Goal: Communication & Community: Answer question/provide support

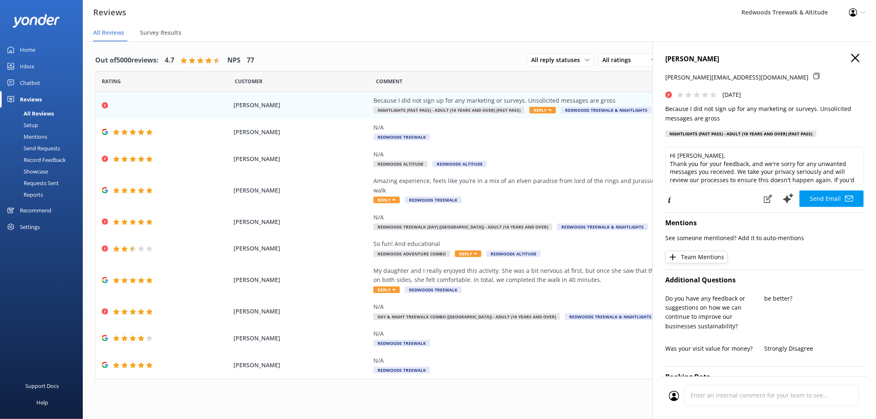
click at [852, 58] on icon "button" at bounding box center [856, 58] width 8 height 8
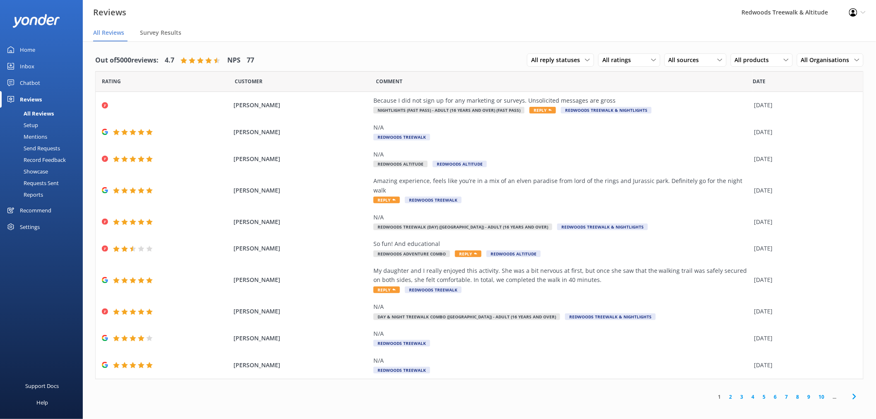
drag, startPoint x: 50, startPoint y: 50, endPoint x: 43, endPoint y: 59, distance: 11.5
click at [50, 49] on link "Home" at bounding box center [41, 49] width 83 height 17
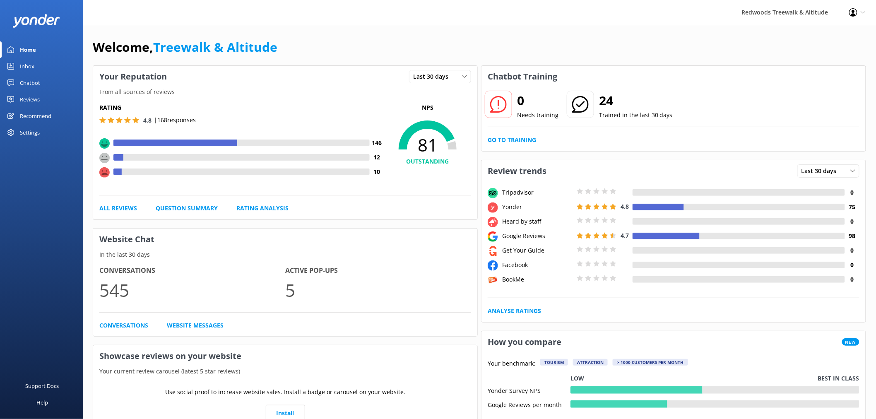
click at [37, 64] on link "Inbox" at bounding box center [41, 66] width 83 height 17
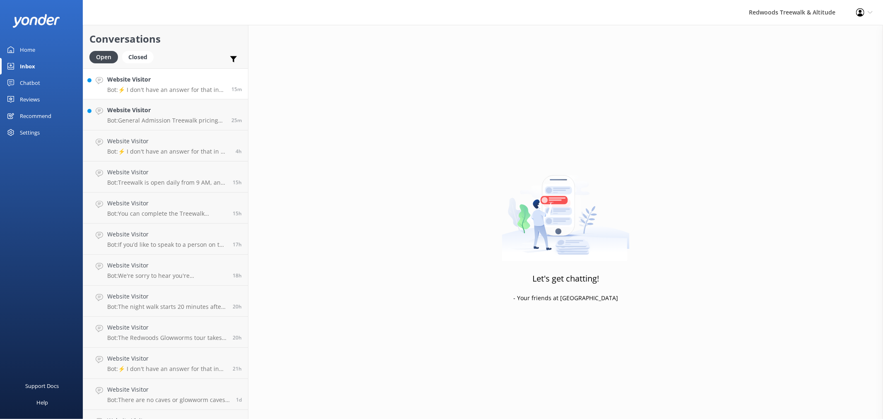
click at [146, 84] on h4 "Website Visitor" at bounding box center [166, 79] width 118 height 9
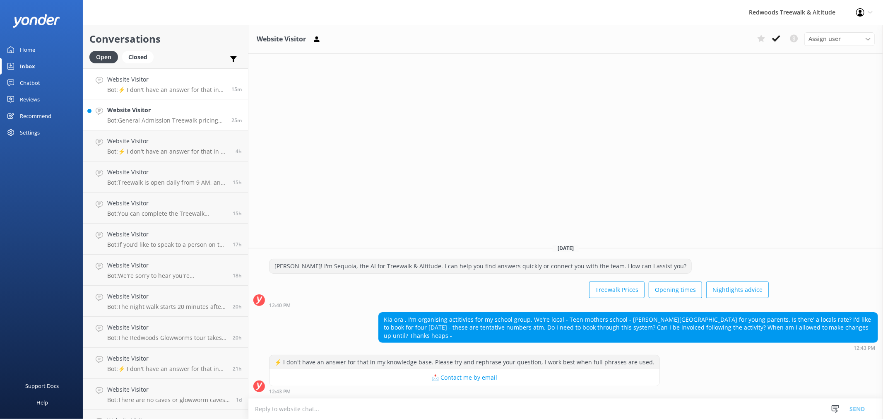
click at [134, 106] on h4 "Website Visitor" at bounding box center [166, 110] width 118 height 9
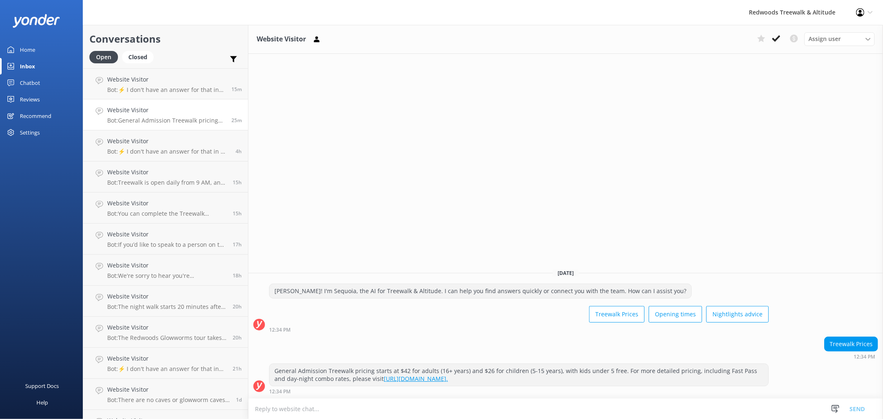
click at [40, 97] on link "Reviews" at bounding box center [41, 99] width 83 height 17
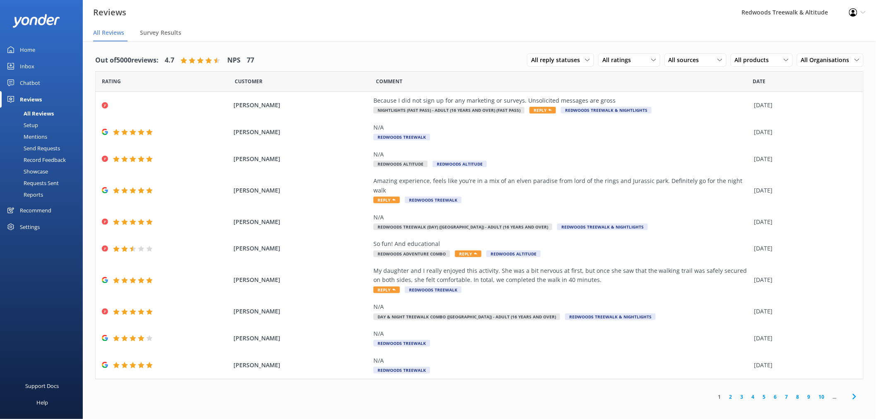
click at [40, 181] on div "Requests Sent" at bounding box center [32, 183] width 54 height 12
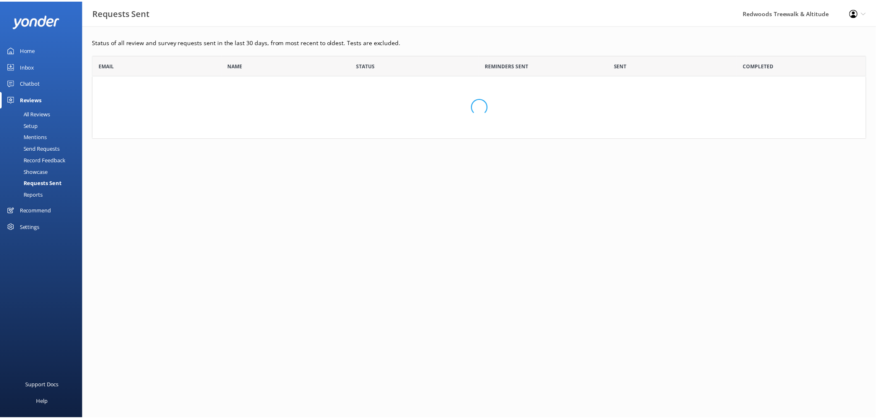
scroll to position [222, 774]
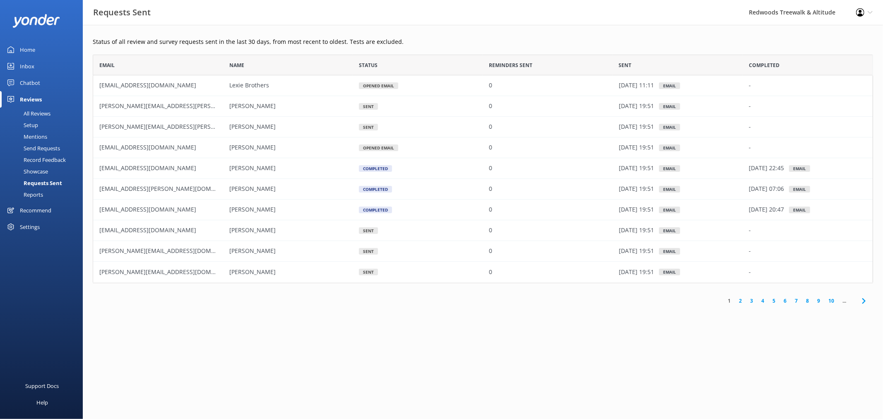
click at [27, 82] on div "Chatbot" at bounding box center [30, 83] width 20 height 17
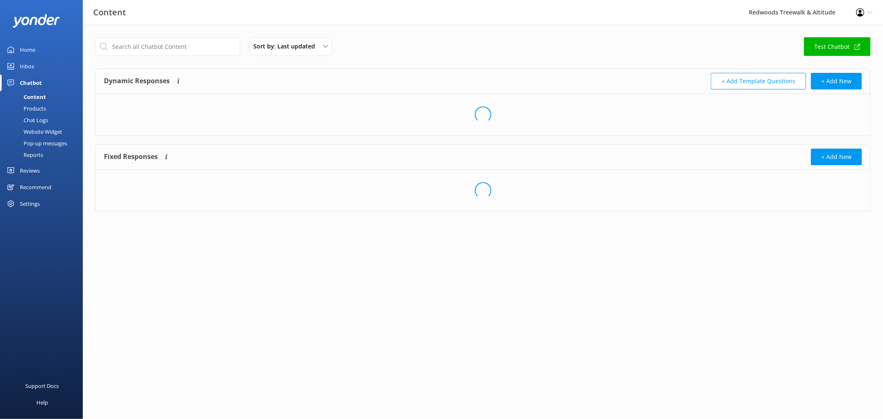
click at [27, 68] on div "Inbox" at bounding box center [27, 66] width 14 height 17
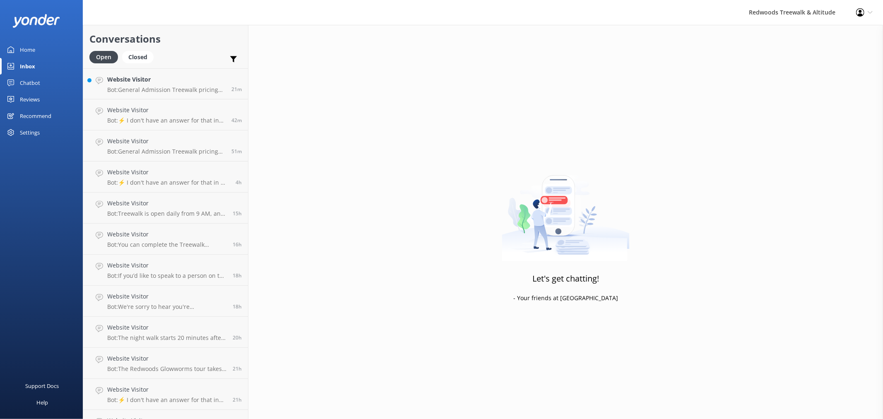
click at [30, 48] on div "Home" at bounding box center [27, 49] width 15 height 17
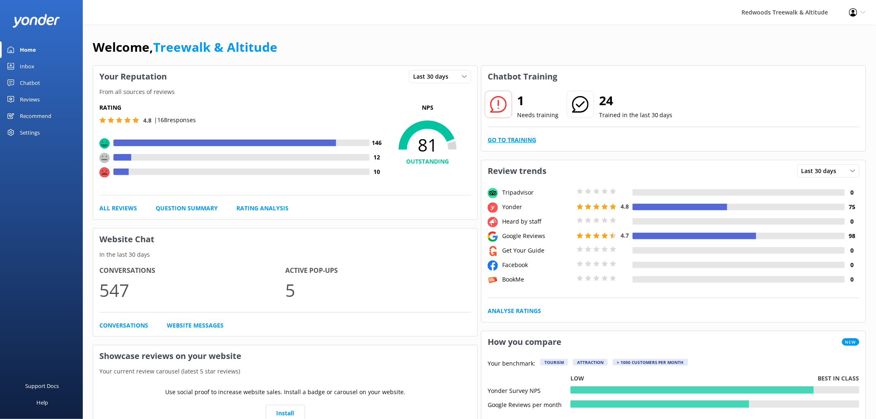
click at [499, 139] on link "Go to Training" at bounding box center [512, 139] width 48 height 9
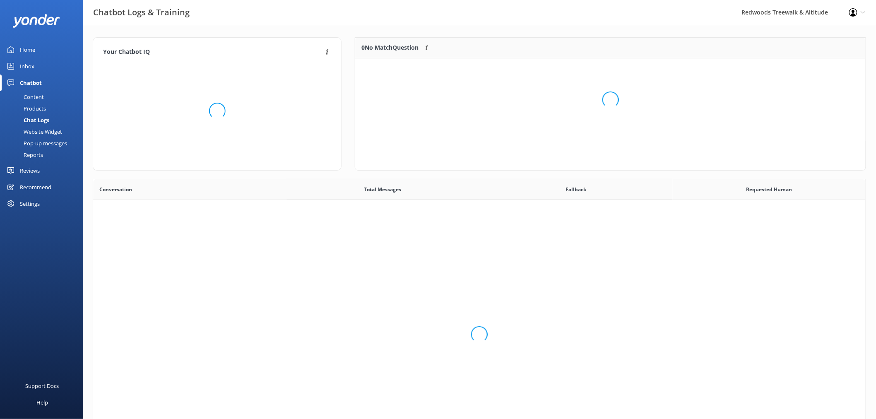
scroll to position [283, 766]
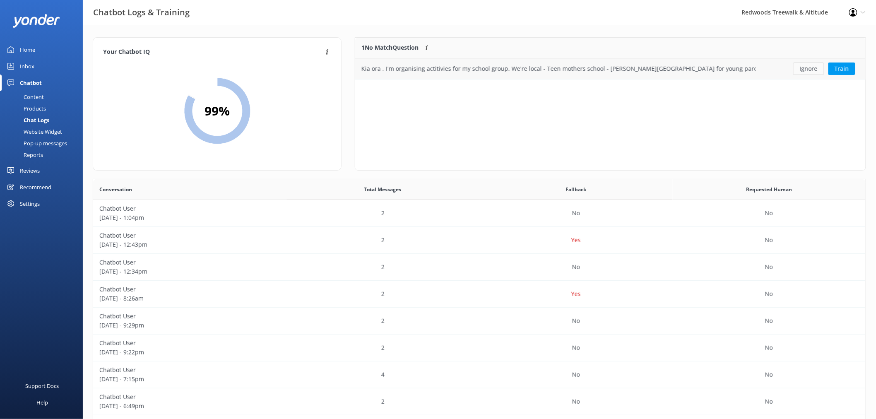
click at [819, 69] on button "Ignore" at bounding box center [809, 69] width 31 height 12
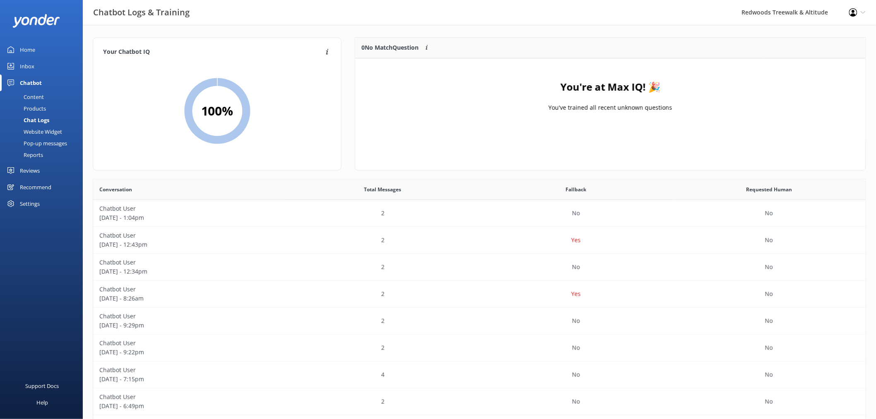
click at [34, 201] on div "Settings" at bounding box center [30, 203] width 20 height 17
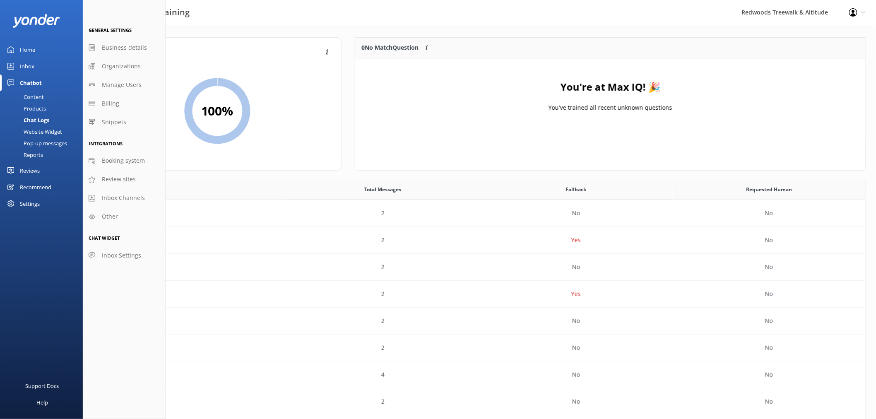
click at [34, 97] on div "Content" at bounding box center [24, 97] width 39 height 12
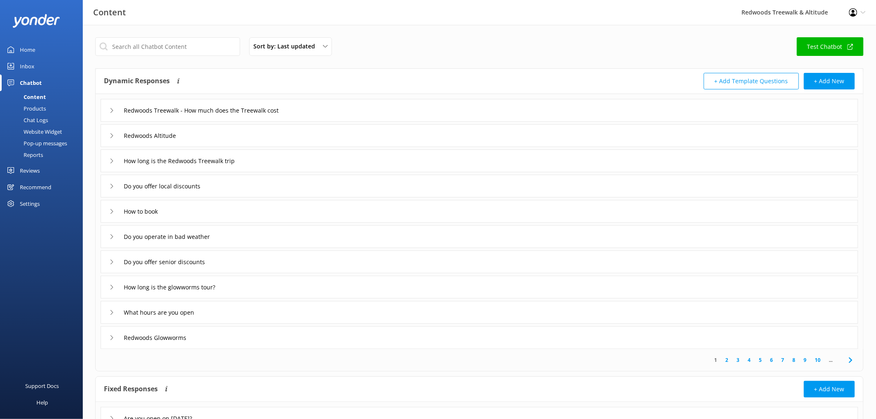
click at [53, 55] on link "Home" at bounding box center [41, 49] width 83 height 17
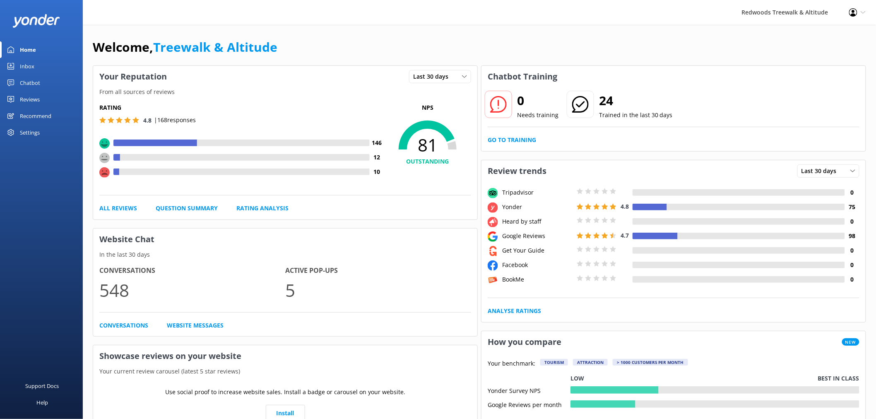
click at [46, 64] on link "Inbox" at bounding box center [41, 66] width 83 height 17
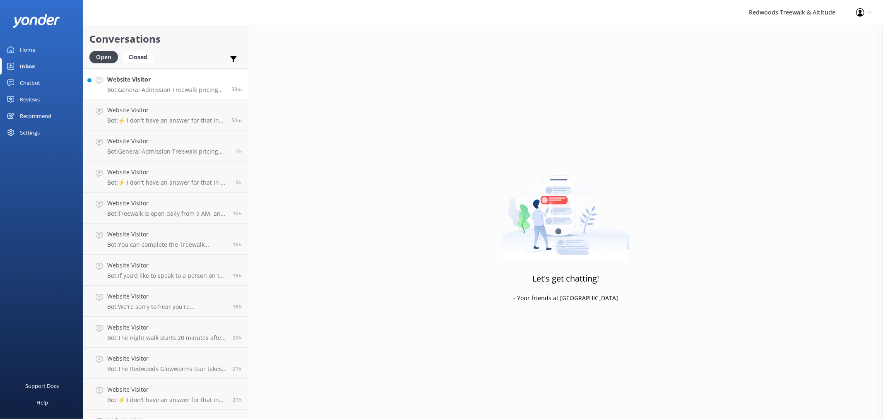
click at [197, 78] on h4 "Website Visitor" at bounding box center [166, 79] width 118 height 9
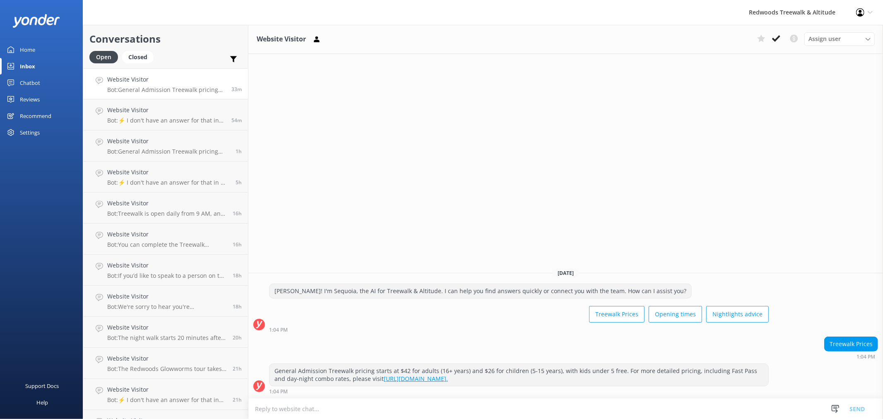
click at [31, 95] on div "Reviews" at bounding box center [30, 99] width 20 height 17
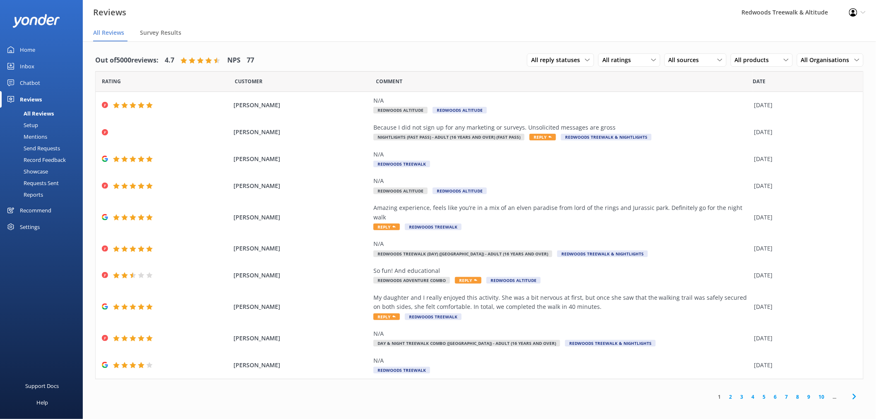
click at [45, 65] on link "Inbox" at bounding box center [41, 66] width 83 height 17
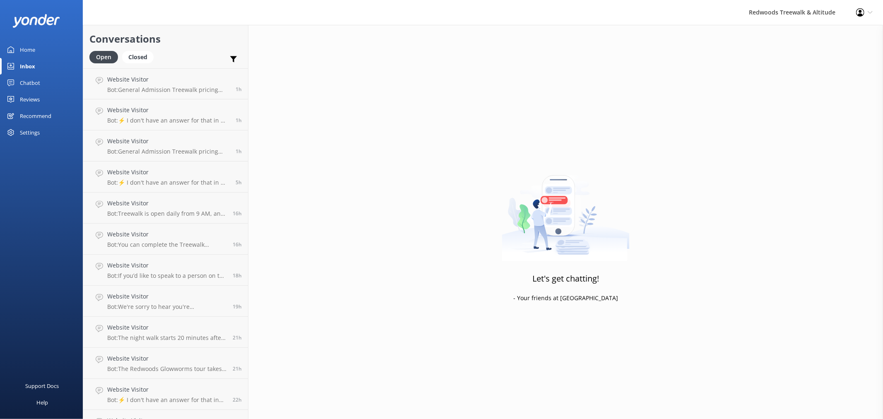
click at [34, 97] on div "Reviews" at bounding box center [30, 99] width 20 height 17
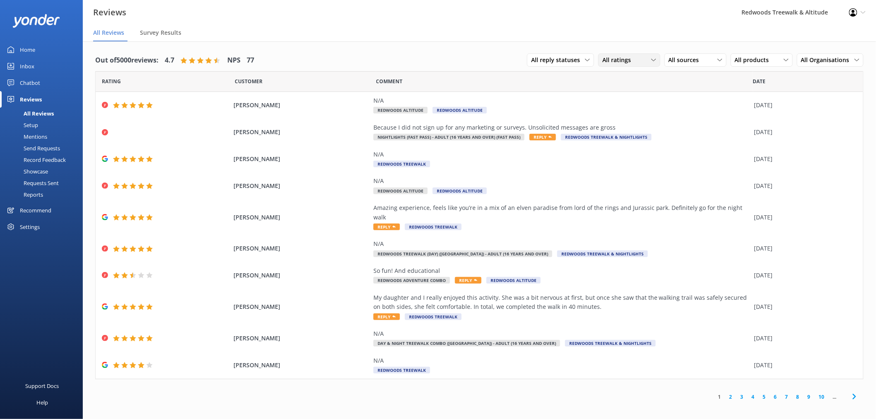
click at [619, 57] on span "All ratings" at bounding box center [620, 60] width 34 height 9
click at [628, 129] on div "Detractors" at bounding box center [630, 127] width 38 height 8
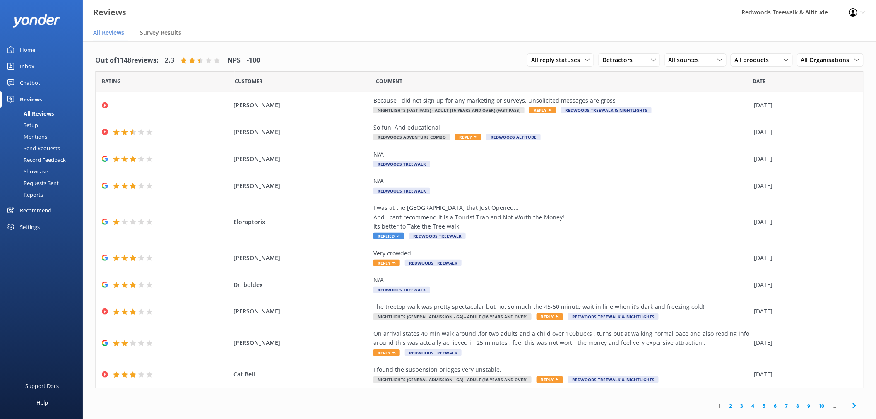
click at [732, 405] on link "2" at bounding box center [731, 406] width 11 height 8
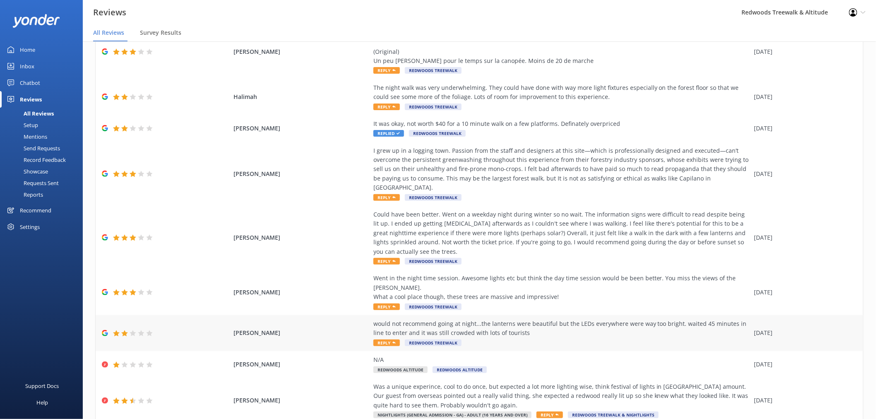
scroll to position [107, 0]
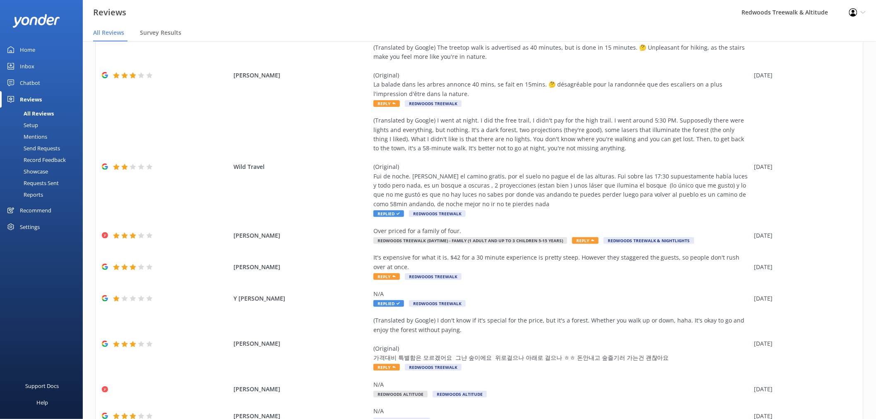
scroll to position [144, 0]
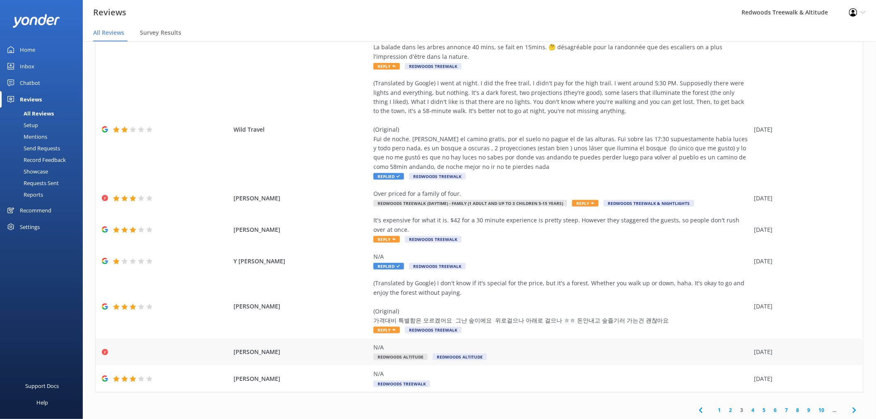
click at [605, 358] on div "N/A Redwoods Altitude Redwoods Altitude" at bounding box center [562, 352] width 377 height 19
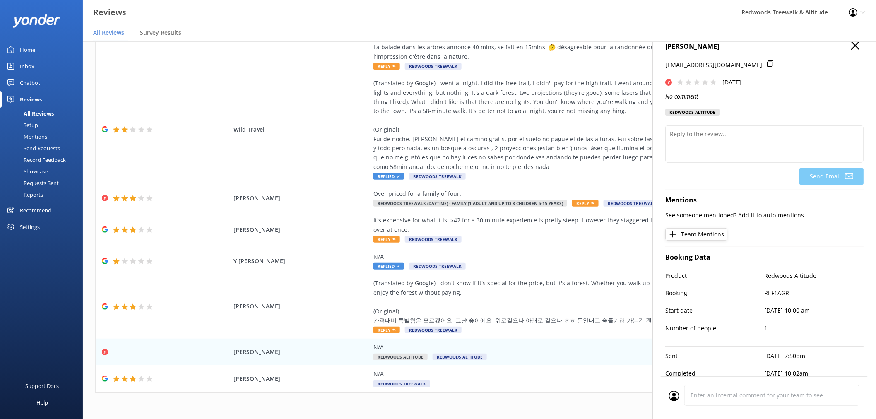
scroll to position [0, 0]
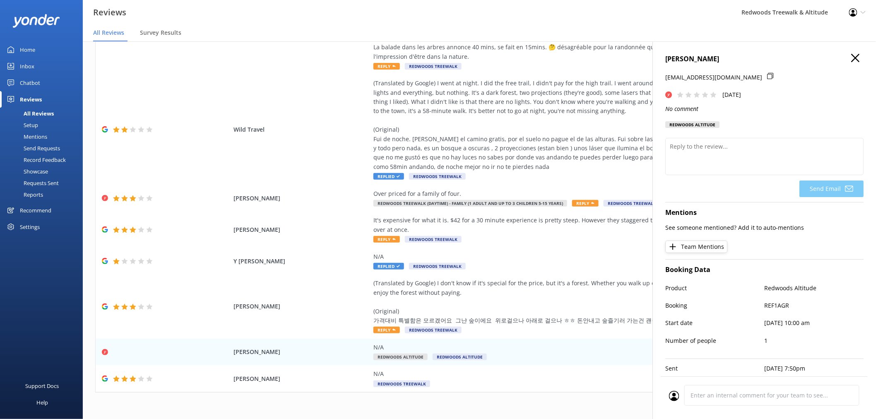
click at [852, 55] on icon "button" at bounding box center [856, 58] width 8 height 8
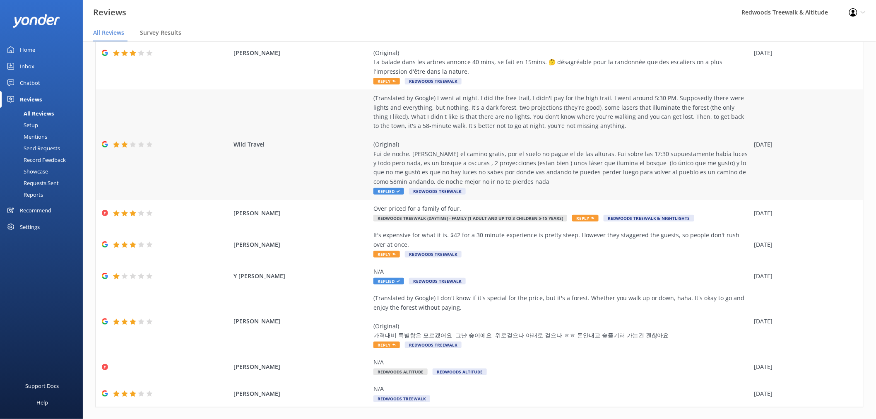
scroll to position [144, 0]
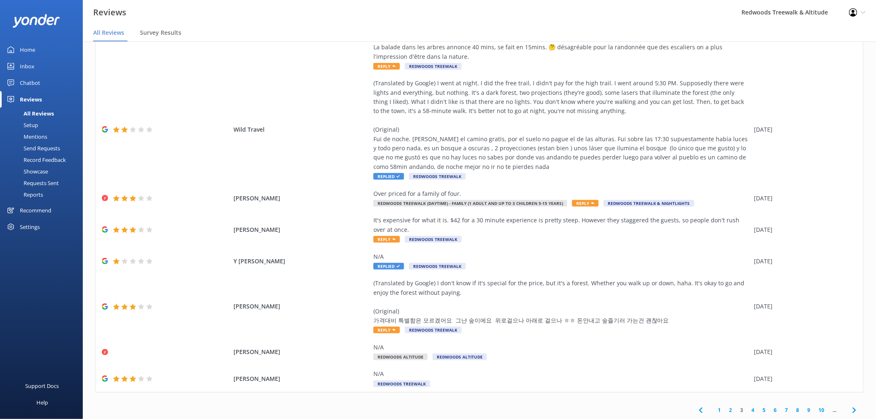
click at [726, 408] on link "2" at bounding box center [731, 410] width 11 height 8
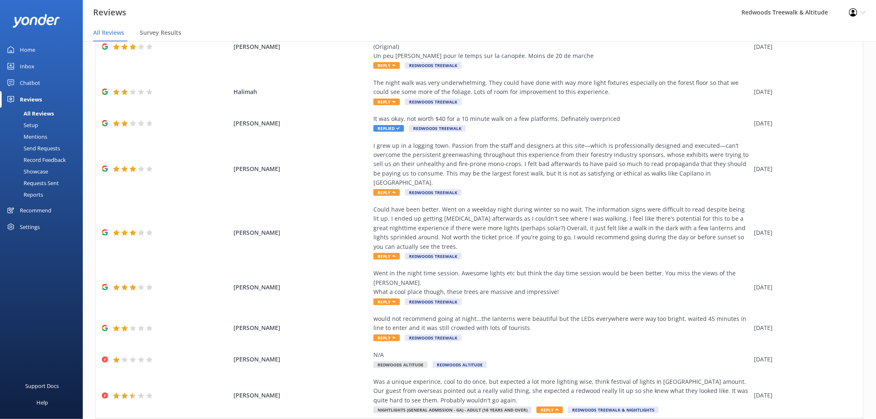
scroll to position [107, 0]
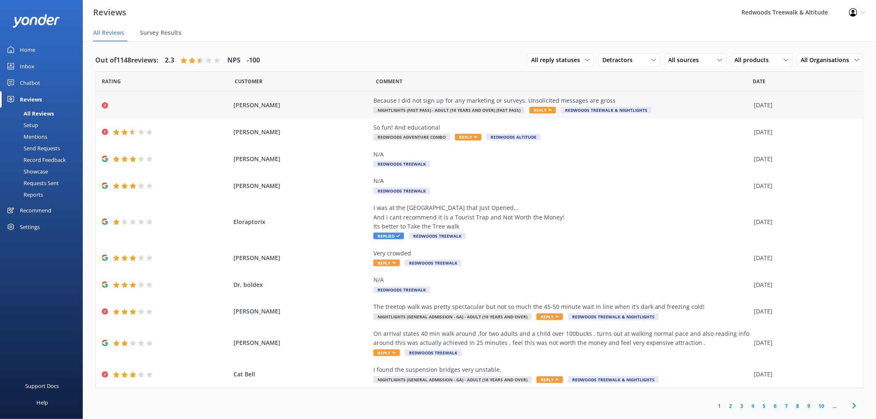
click at [304, 104] on span "[PERSON_NAME]" at bounding box center [302, 105] width 136 height 9
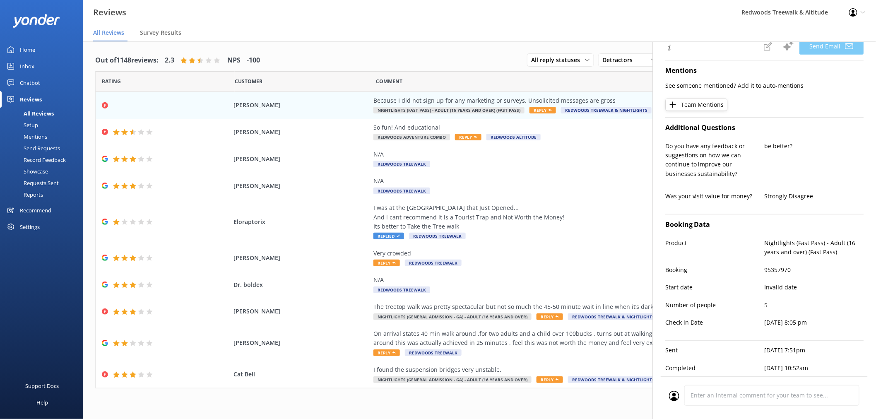
scroll to position [17, 0]
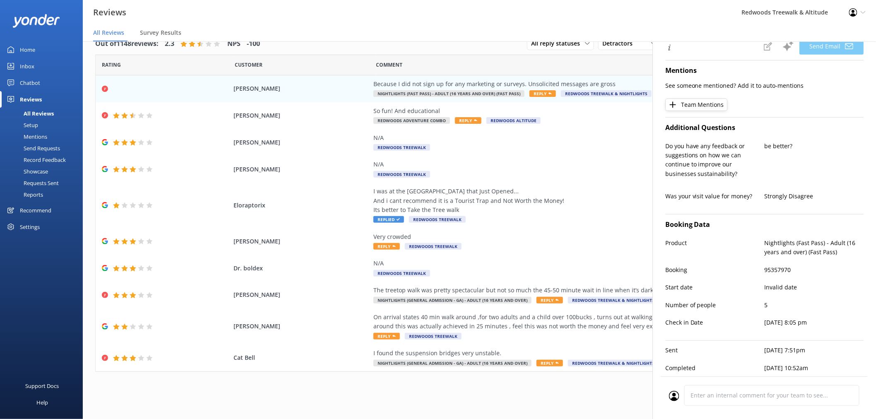
type textarea "Hi [PERSON_NAME], Thank you for your feedback, and we apologize for any unwante…"
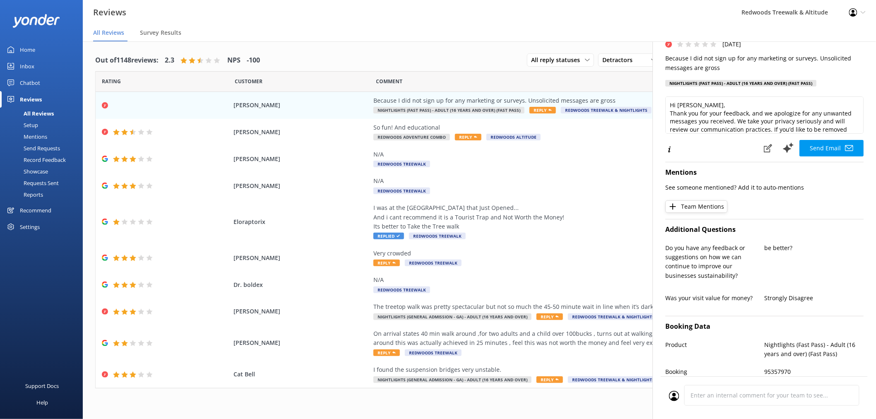
scroll to position [21, 0]
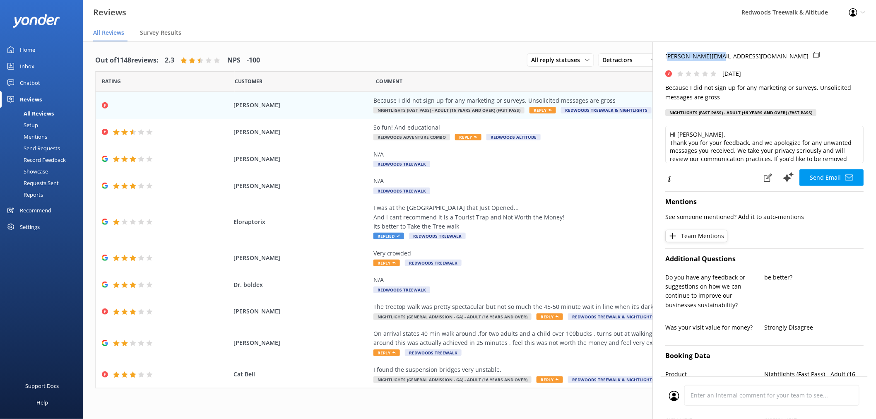
drag, startPoint x: 667, startPoint y: 55, endPoint x: 720, endPoint y: 56, distance: 52.6
click at [719, 56] on p "[PERSON_NAME][EMAIL_ADDRESS][DOMAIN_NAME]" at bounding box center [737, 56] width 143 height 9
drag, startPoint x: 724, startPoint y: 56, endPoint x: 664, endPoint y: 56, distance: 60.1
click at [664, 56] on div "[PERSON_NAME] [PERSON_NAME][EMAIL_ADDRESS][DOMAIN_NAME] [DATE] Because I did no…" at bounding box center [765, 250] width 224 height 419
copy p "[PERSON_NAME][EMAIL_ADDRESS][DOMAIN_NAME]"
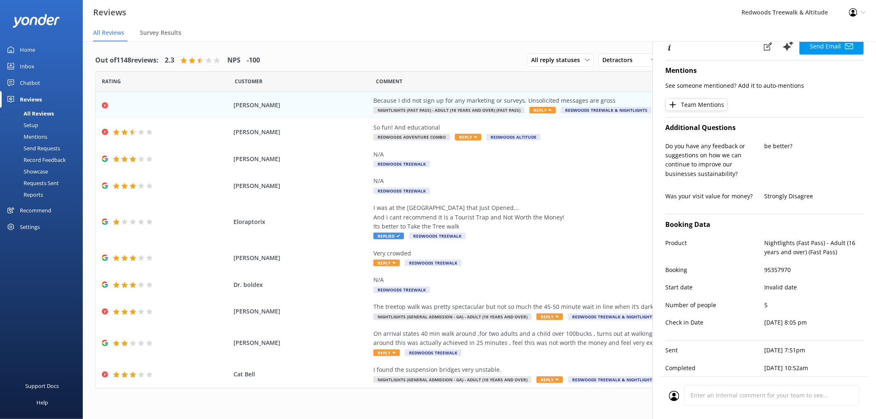
scroll to position [159, 0]
click at [49, 303] on div "Support Docs Help" at bounding box center [41, 332] width 83 height 176
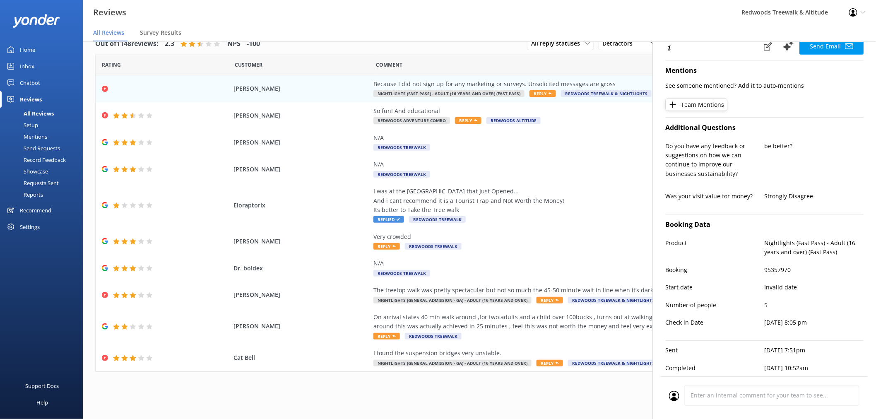
click at [355, 384] on div "1 2 3 4 5 6 7 8 9 10 ..." at bounding box center [479, 389] width 769 height 19
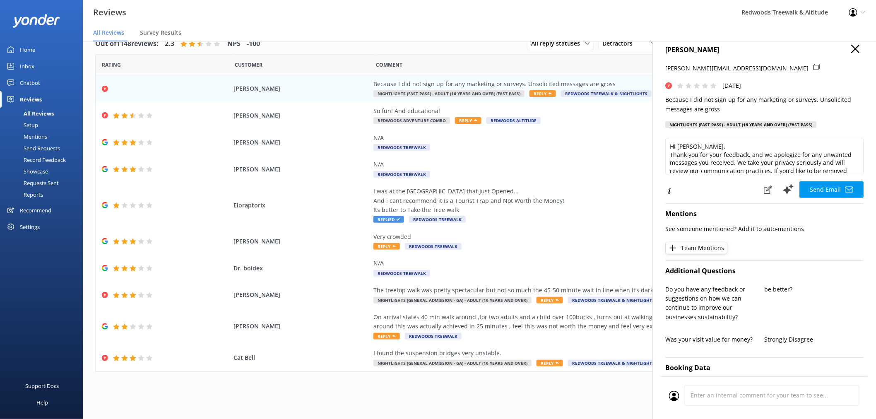
scroll to position [0, 0]
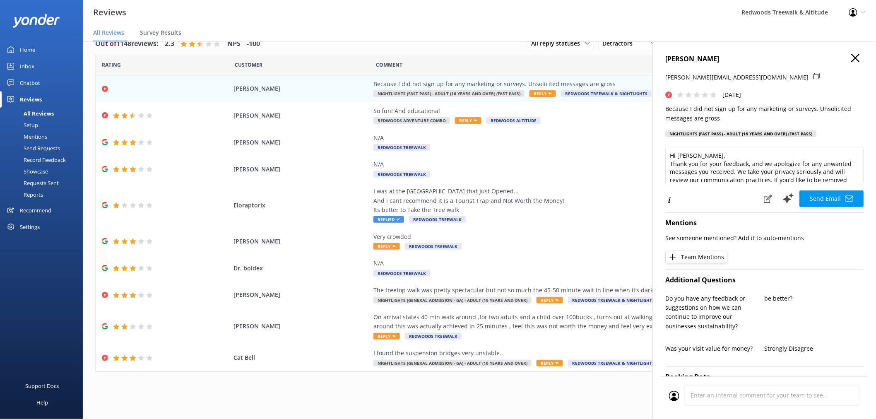
click at [853, 58] on h4 "[PERSON_NAME]" at bounding box center [765, 59] width 198 height 11
click at [852, 56] on use "button" at bounding box center [856, 58] width 8 height 8
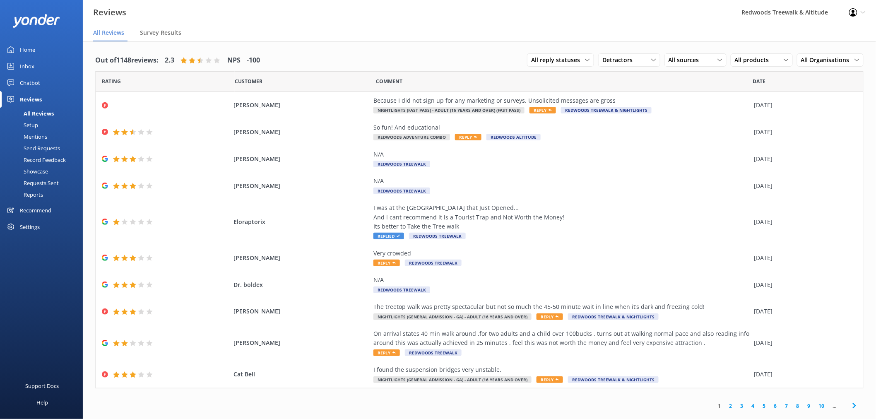
click at [43, 125] on link "Setup" at bounding box center [44, 125] width 78 height 12
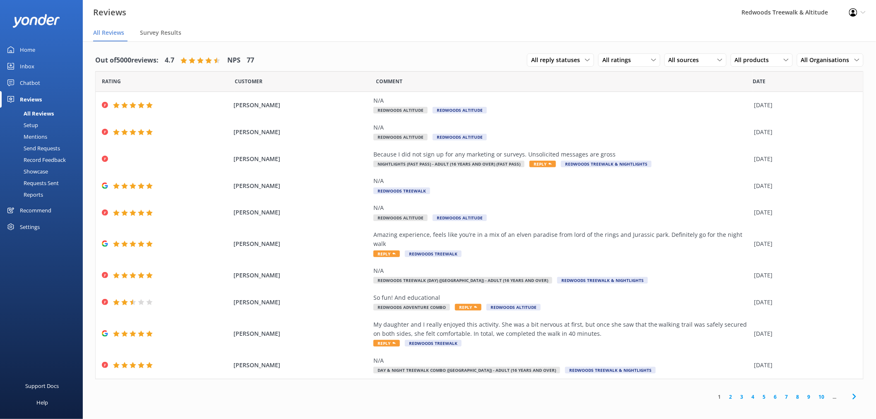
click at [52, 146] on div "Send Requests" at bounding box center [32, 148] width 55 height 12
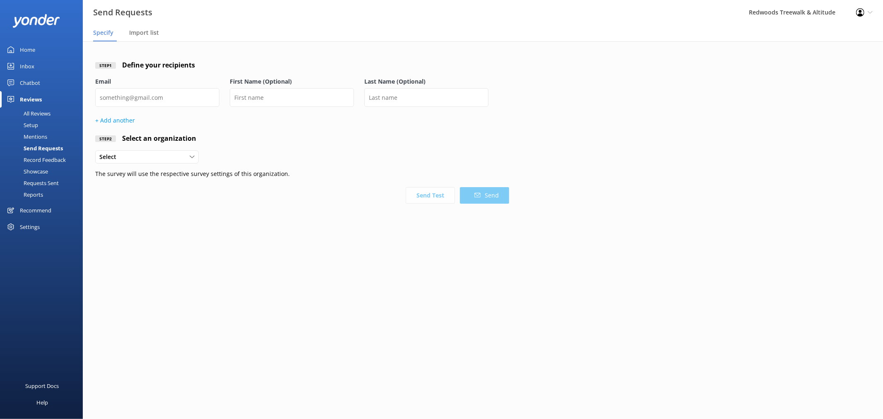
click at [50, 159] on div "Record Feedback" at bounding box center [35, 160] width 61 height 12
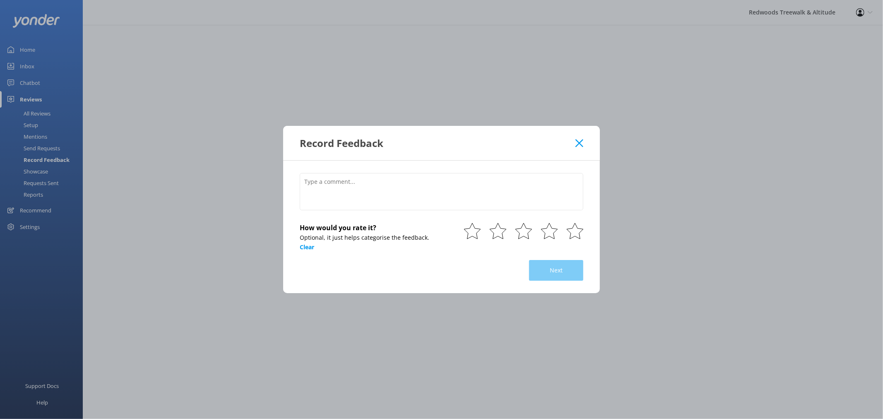
click at [44, 169] on div "Record Feedback How would you rate it? Optional, it just helps categorise the f…" at bounding box center [441, 209] width 883 height 419
click at [583, 142] on icon at bounding box center [580, 143] width 8 height 8
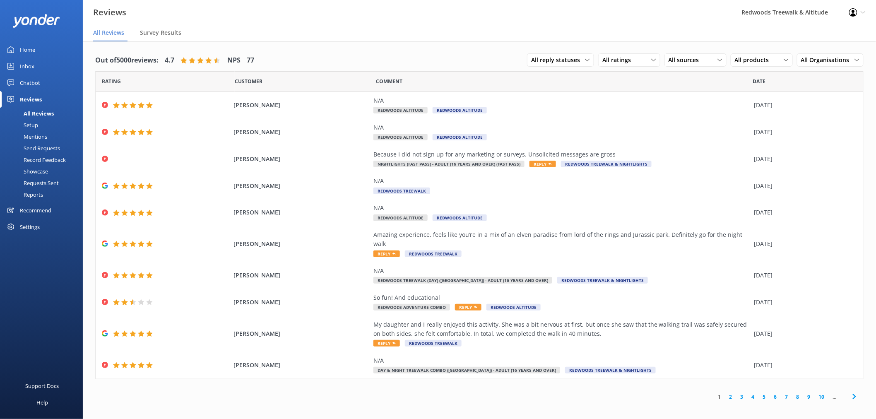
click at [38, 171] on div "Showcase" at bounding box center [26, 172] width 43 height 12
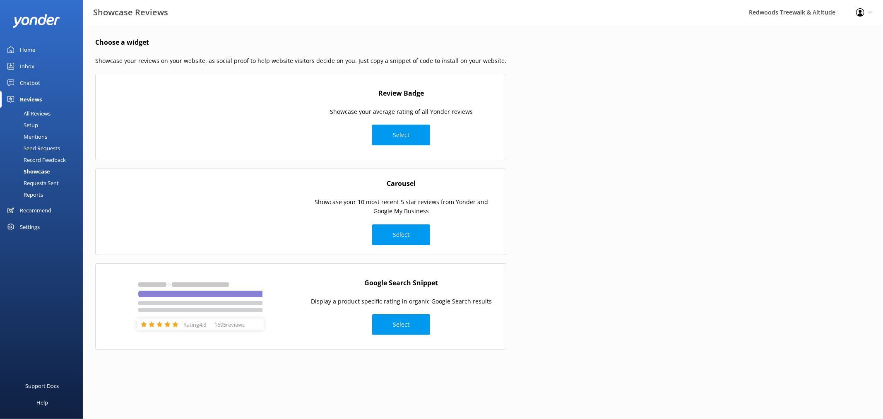
click at [35, 183] on div "Requests Sent" at bounding box center [32, 183] width 54 height 12
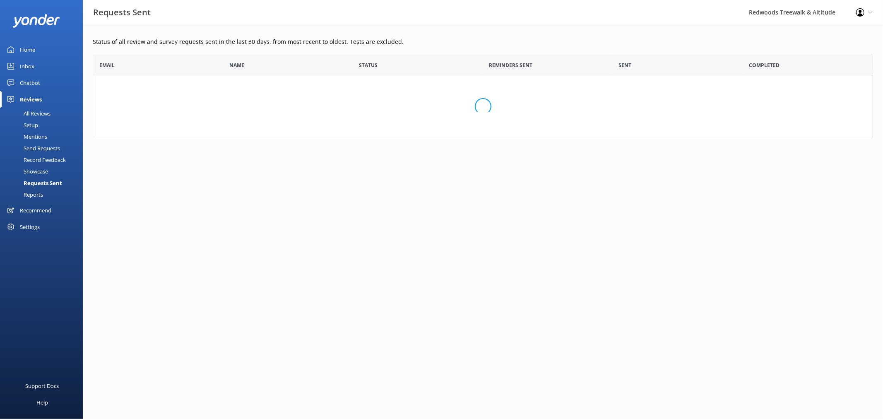
scroll to position [222, 774]
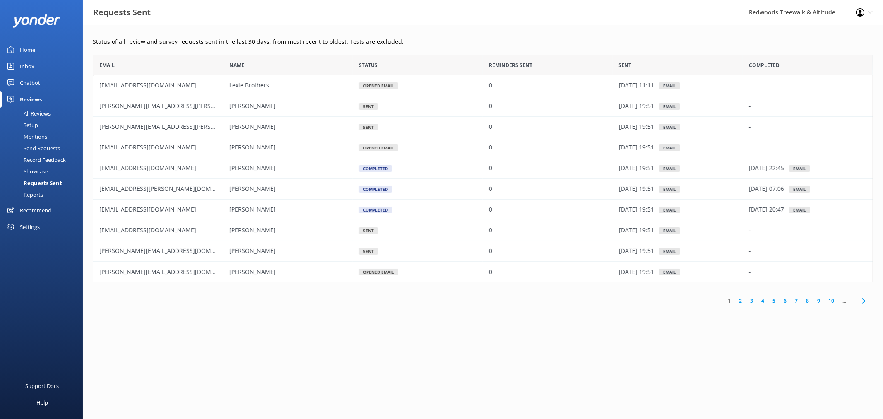
click at [774, 300] on link "5" at bounding box center [774, 301] width 11 height 8
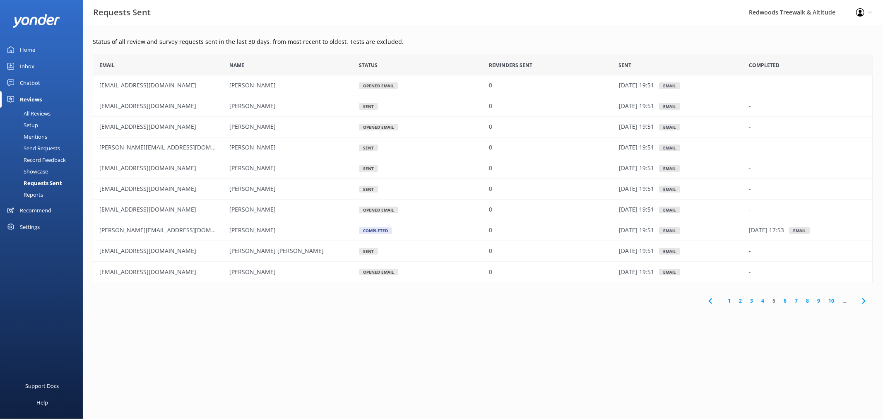
click at [787, 299] on link "6" at bounding box center [785, 301] width 11 height 8
click at [758, 299] on link "5" at bounding box center [760, 301] width 11 height 8
click at [28, 231] on div "Settings" at bounding box center [30, 227] width 20 height 17
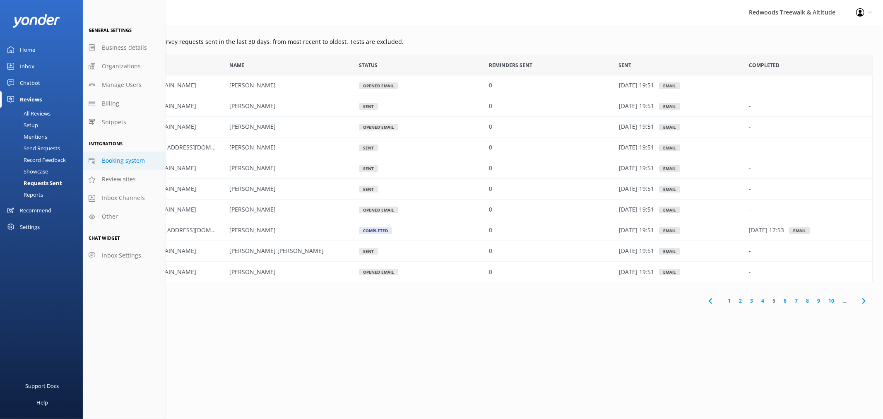
click at [129, 156] on span "Booking system" at bounding box center [123, 160] width 43 height 9
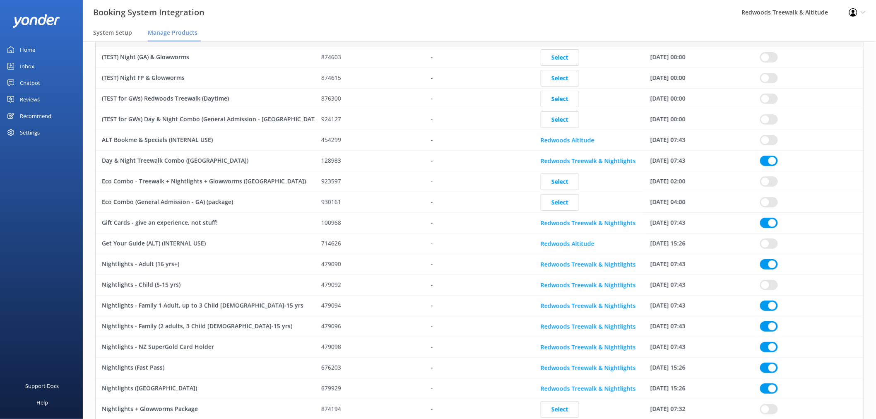
scroll to position [92, 0]
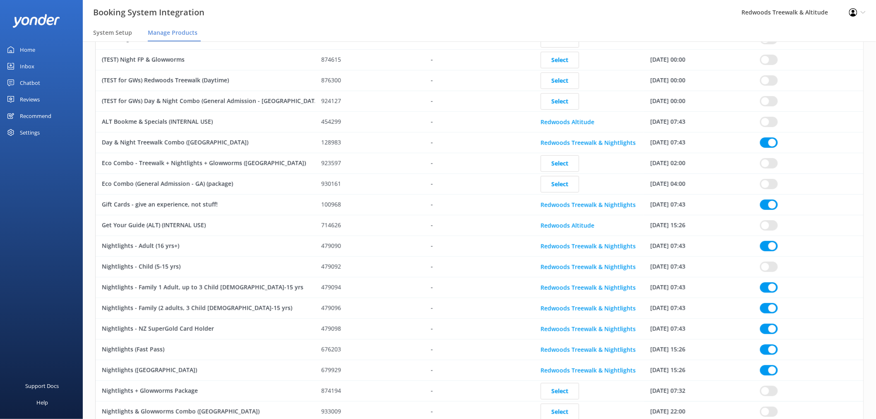
click at [31, 52] on div "Home" at bounding box center [27, 49] width 15 height 17
